Goal: Download file/media

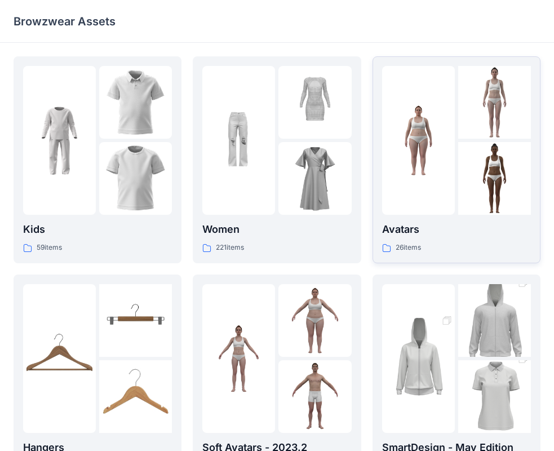
click at [431, 234] on p "Avatars" at bounding box center [456, 229] width 149 height 16
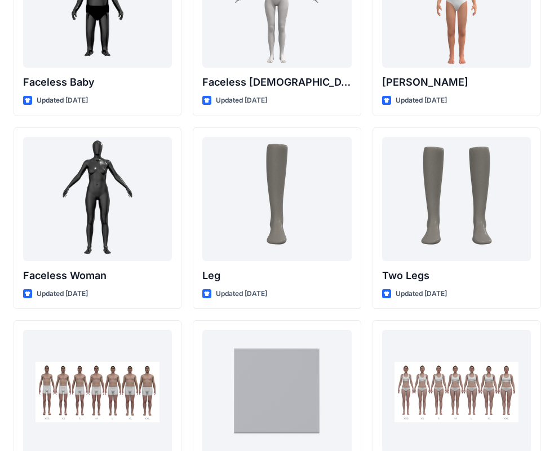
scroll to position [1064, 0]
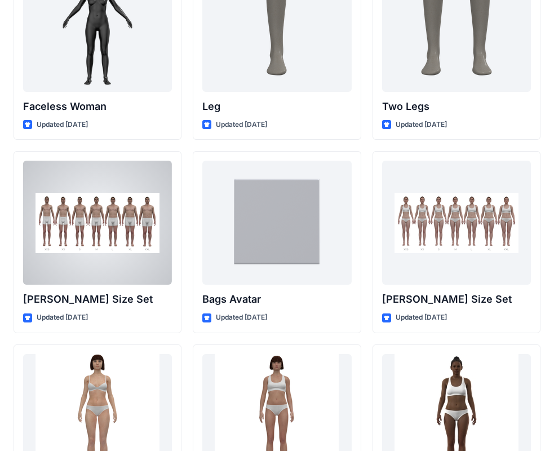
click at [103, 233] on div at bounding box center [97, 223] width 149 height 124
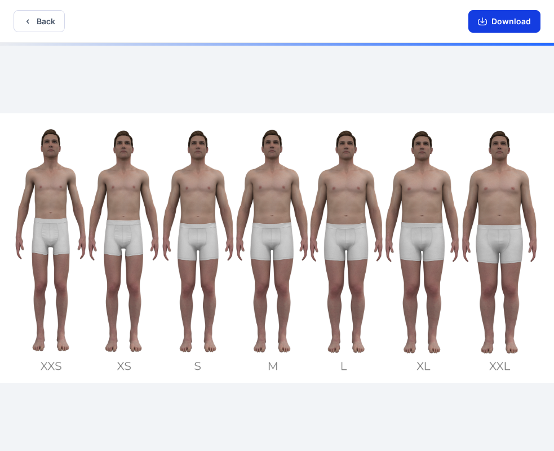
click at [481, 20] on icon "button" at bounding box center [482, 21] width 9 height 9
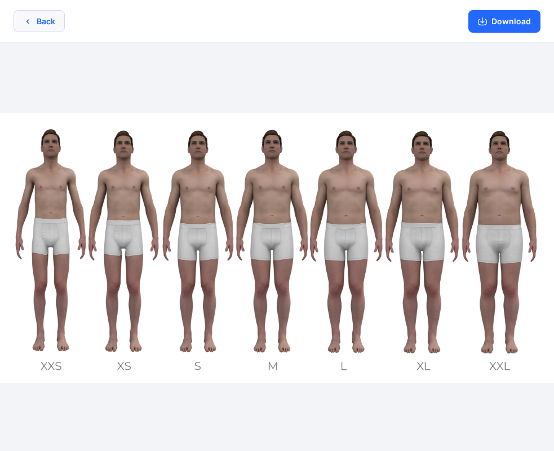
click at [47, 15] on button "Back" at bounding box center [39, 21] width 51 height 22
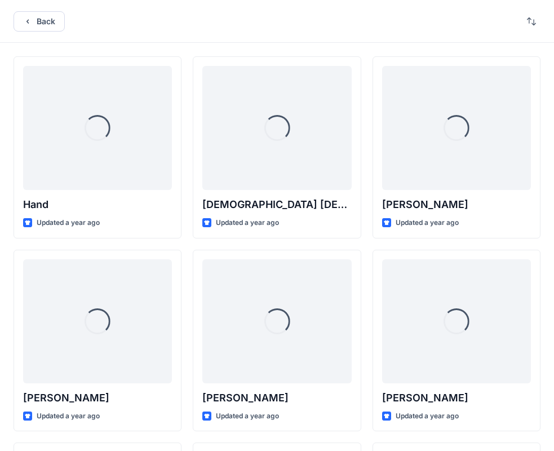
scroll to position [1064, 0]
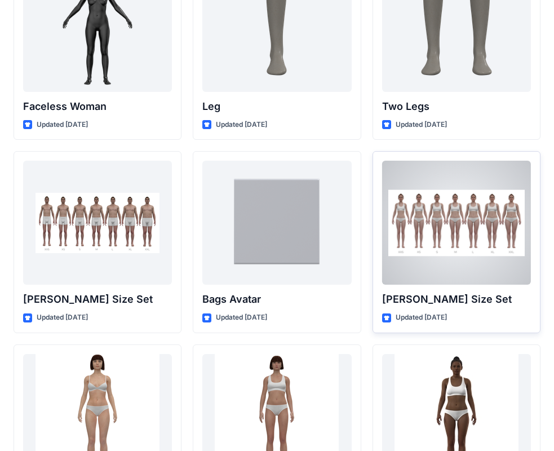
click at [424, 252] on div at bounding box center [456, 223] width 149 height 124
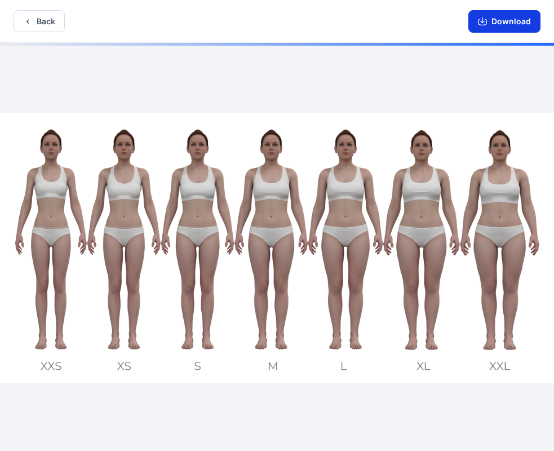
click at [512, 25] on button "Download" at bounding box center [504, 21] width 72 height 23
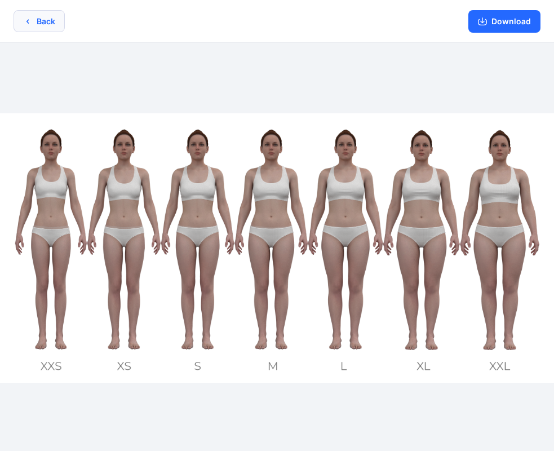
click at [48, 28] on button "Back" at bounding box center [39, 21] width 51 height 22
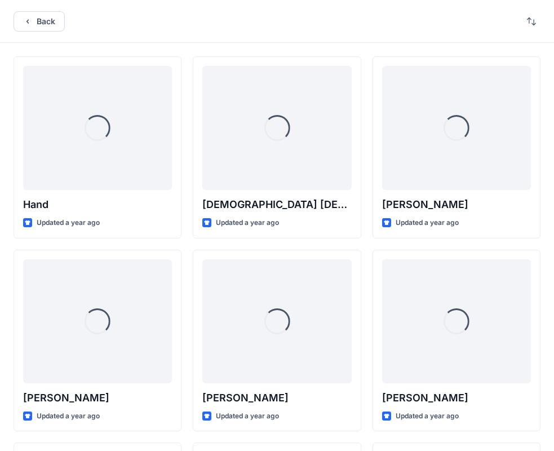
scroll to position [1064, 0]
